Goal: Information Seeking & Learning: Learn about a topic

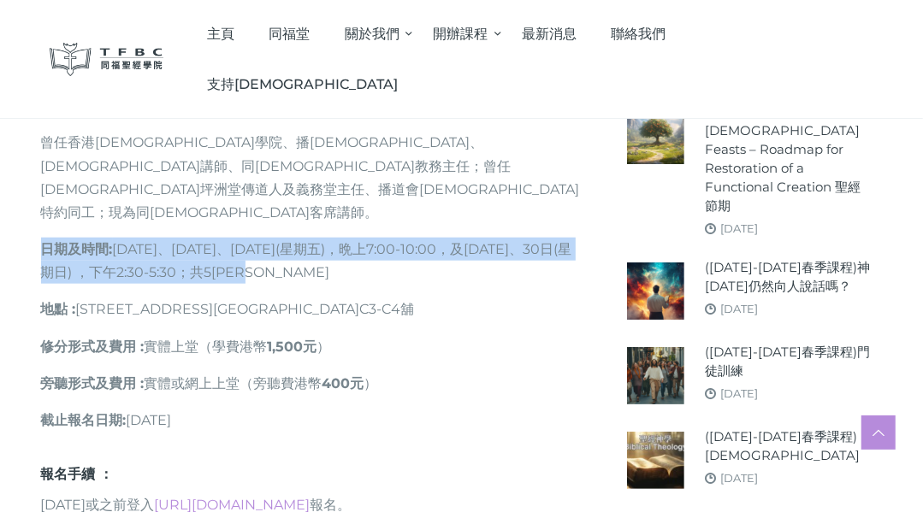
scroll to position [777, 0]
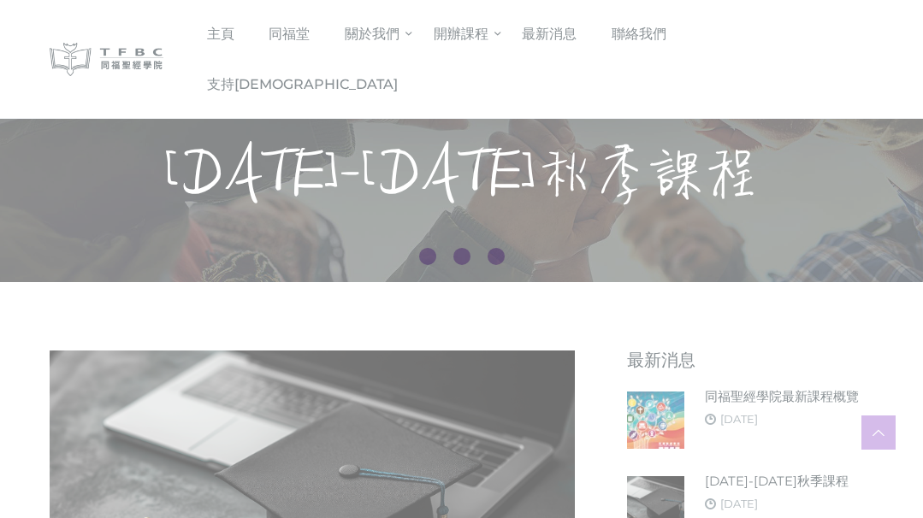
scroll to position [855, 0]
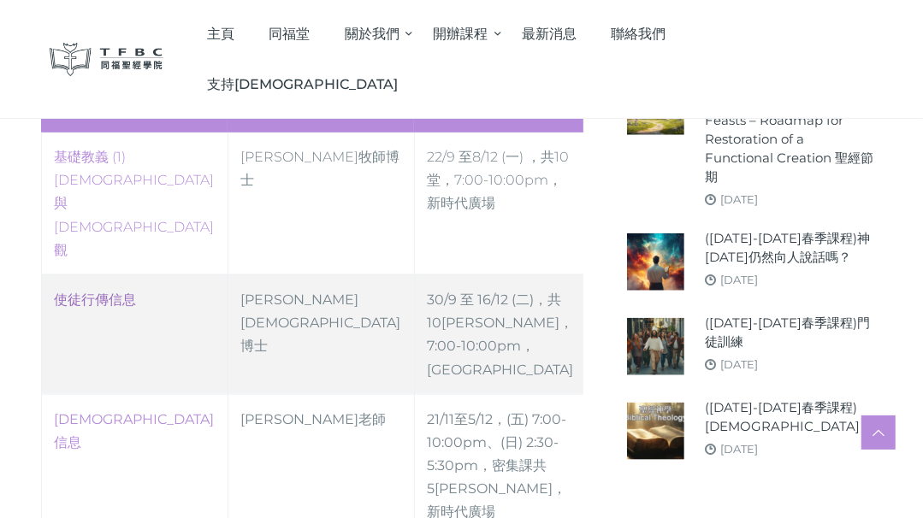
click at [106, 292] on link "使徒行傳信息" at bounding box center [96, 300] width 82 height 16
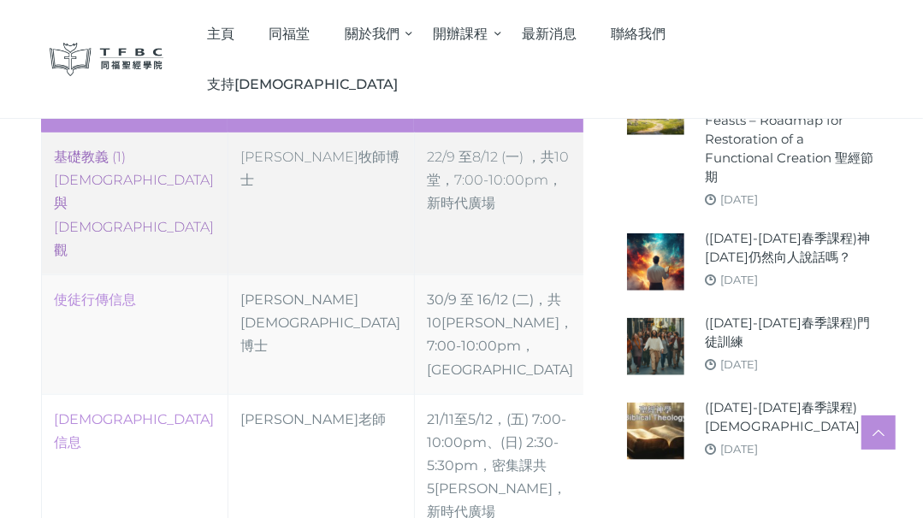
click at [139, 149] on link "‎基礎教義 (1) [DEMOGRAPHIC_DATA]與[DEMOGRAPHIC_DATA]觀" at bounding box center [135, 203] width 160 height 109
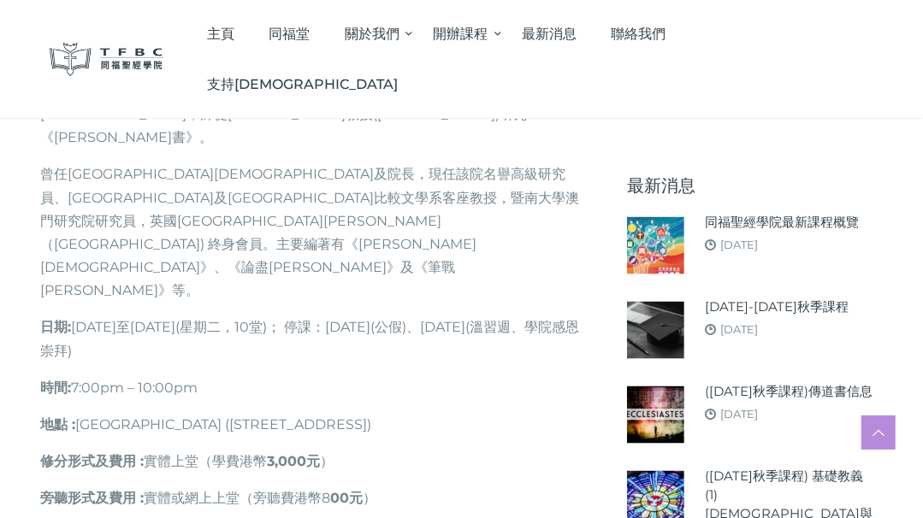
scroll to position [1088, 0]
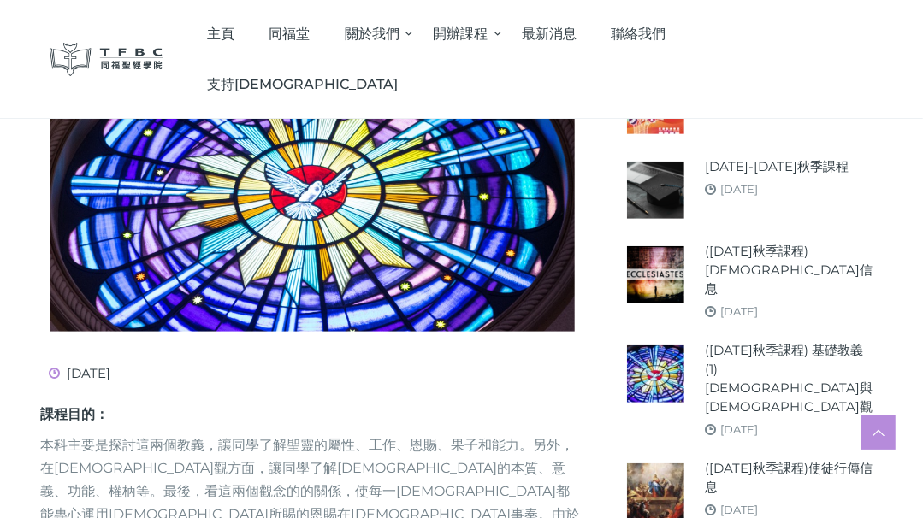
scroll to position [777, 0]
